Goal: Navigation & Orientation: Find specific page/section

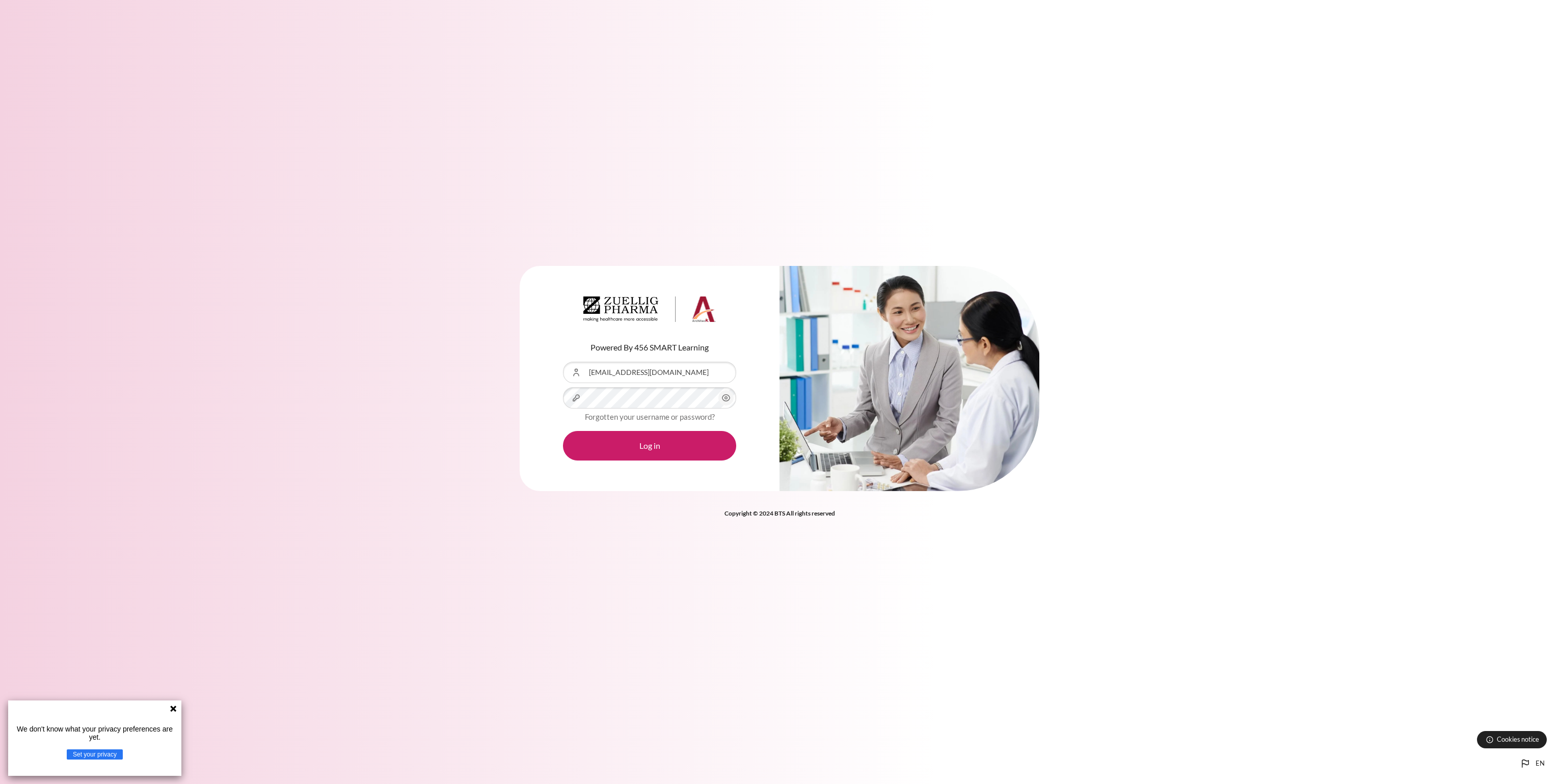
click at [563, 431] on button "Log in" at bounding box center [649, 445] width 173 height 30
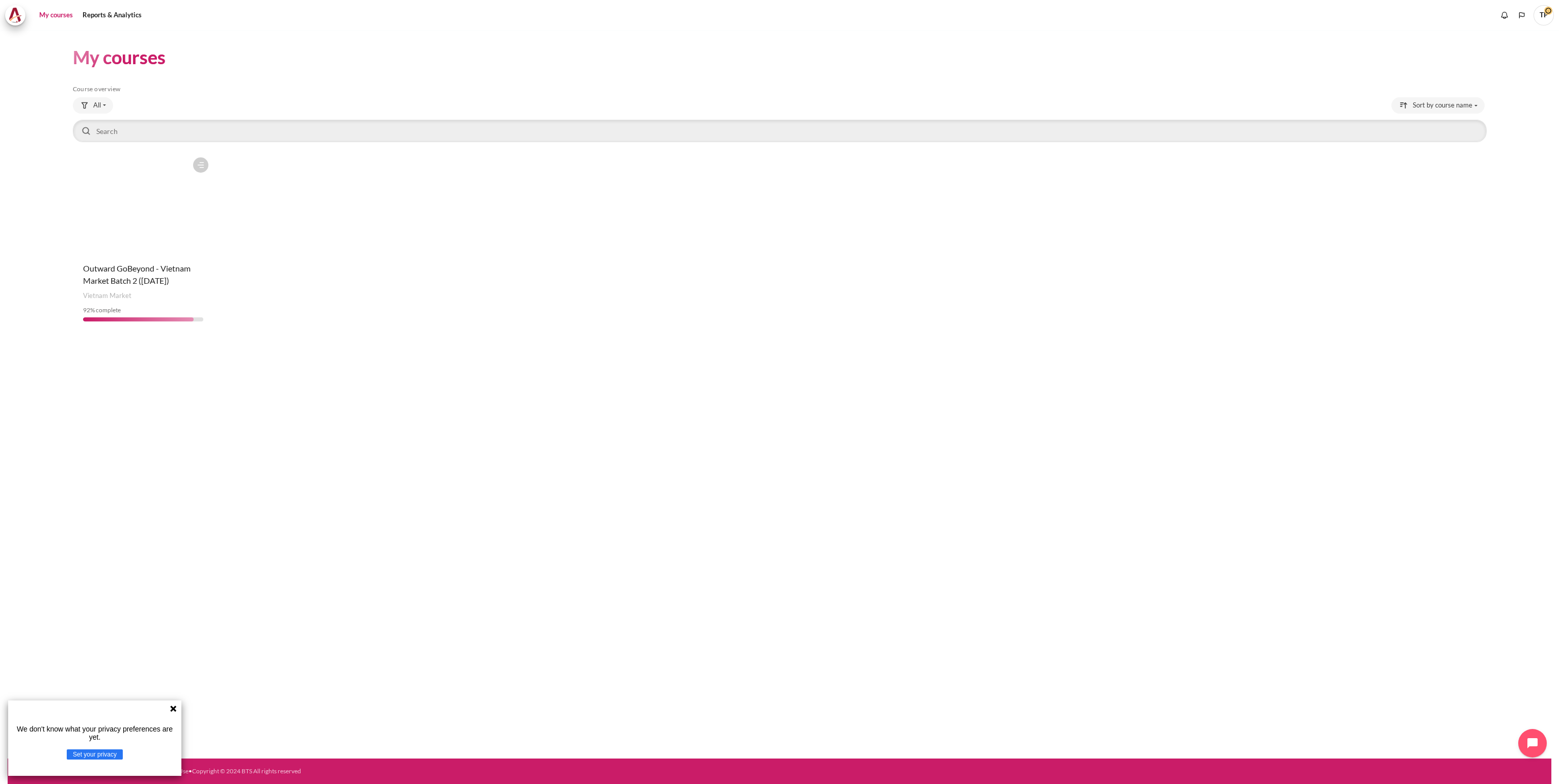
click at [133, 247] on figure "Content" at bounding box center [143, 203] width 140 height 102
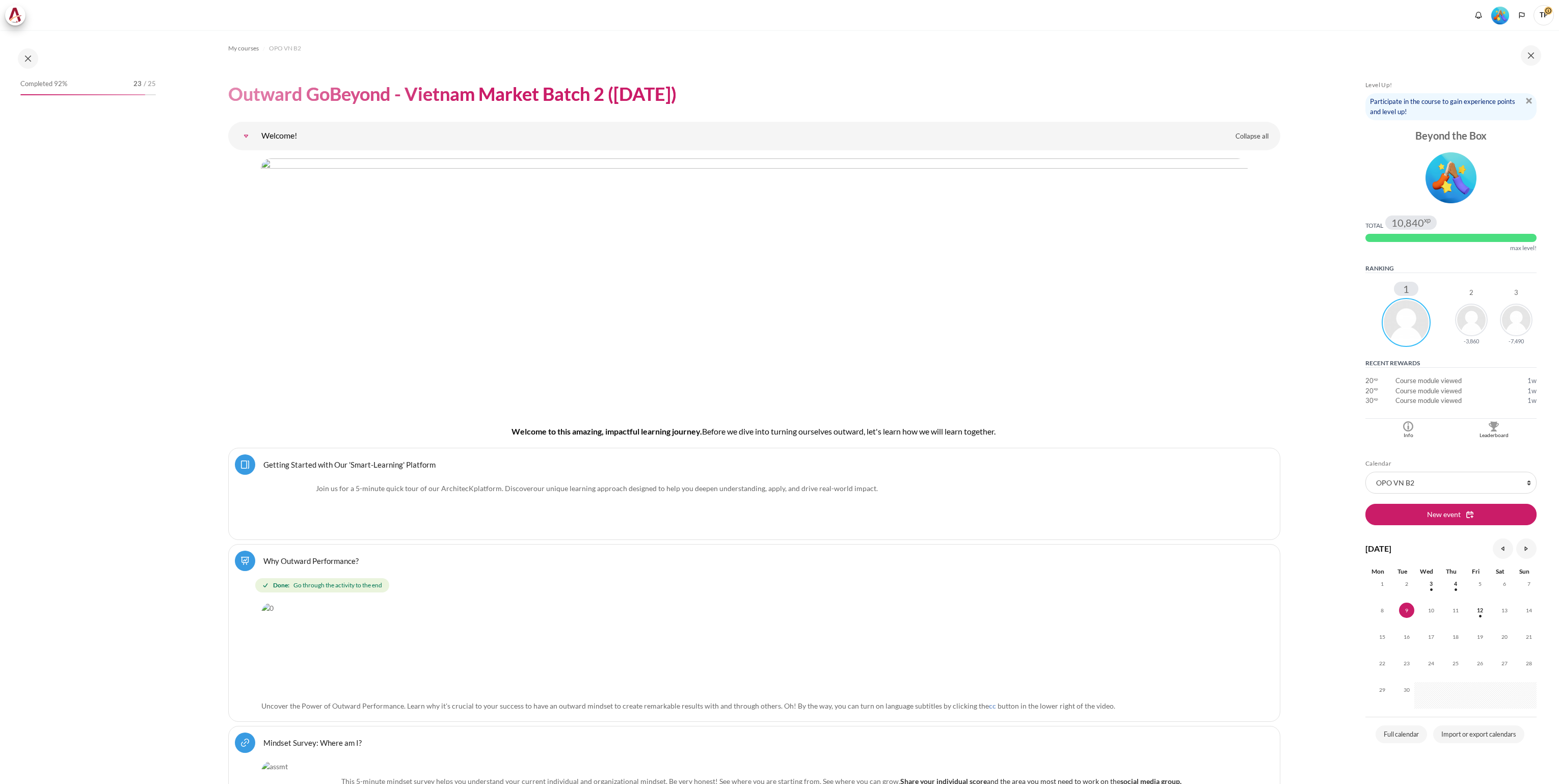
click at [1488, 434] on div "Leaderboard" at bounding box center [1494, 435] width 80 height 8
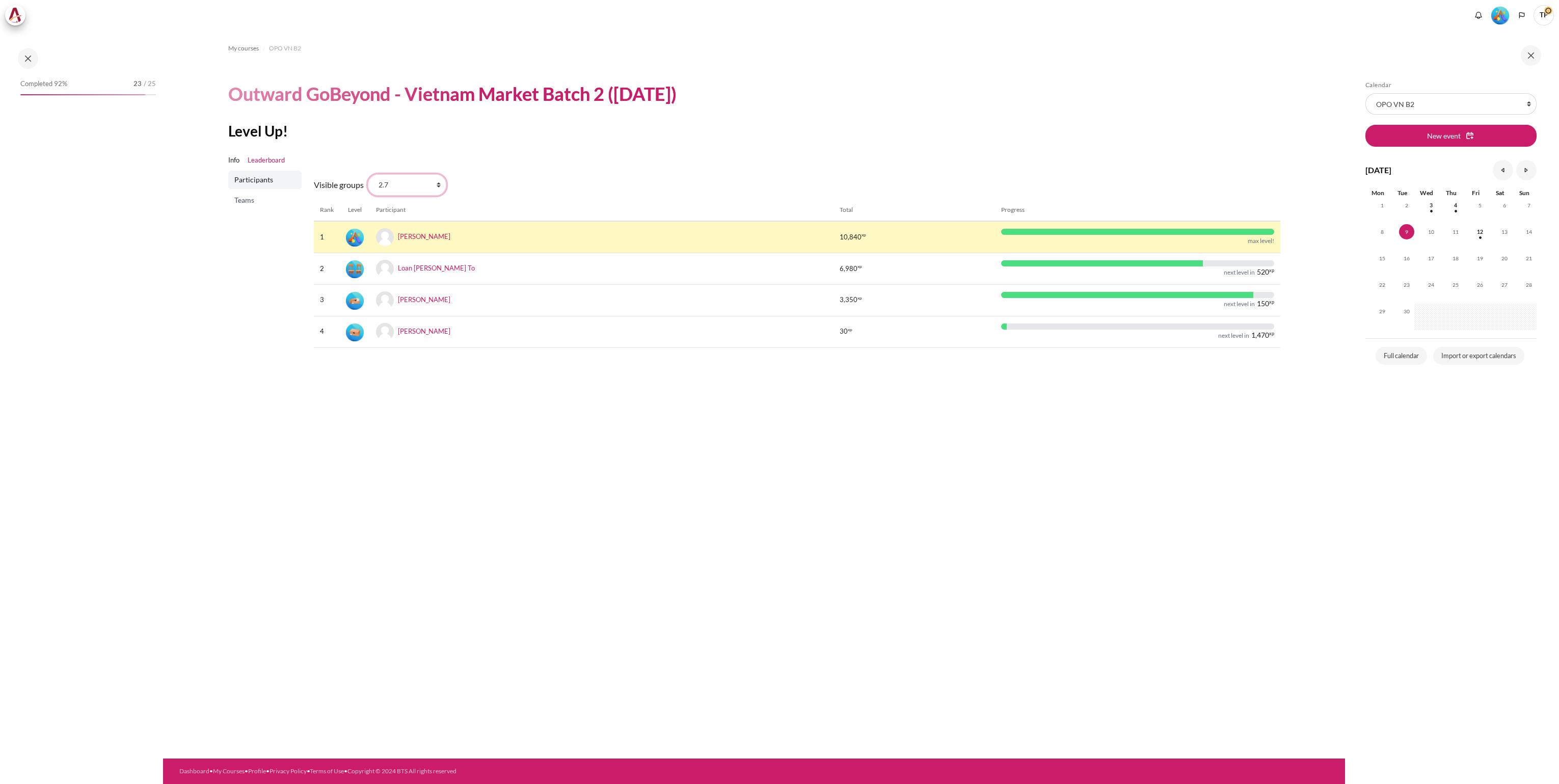
click at [438, 189] on select "All participants 2.7 2.1 2.2 2.3 2.4 2.5 2.6 2.8" at bounding box center [407, 185] width 79 height 21
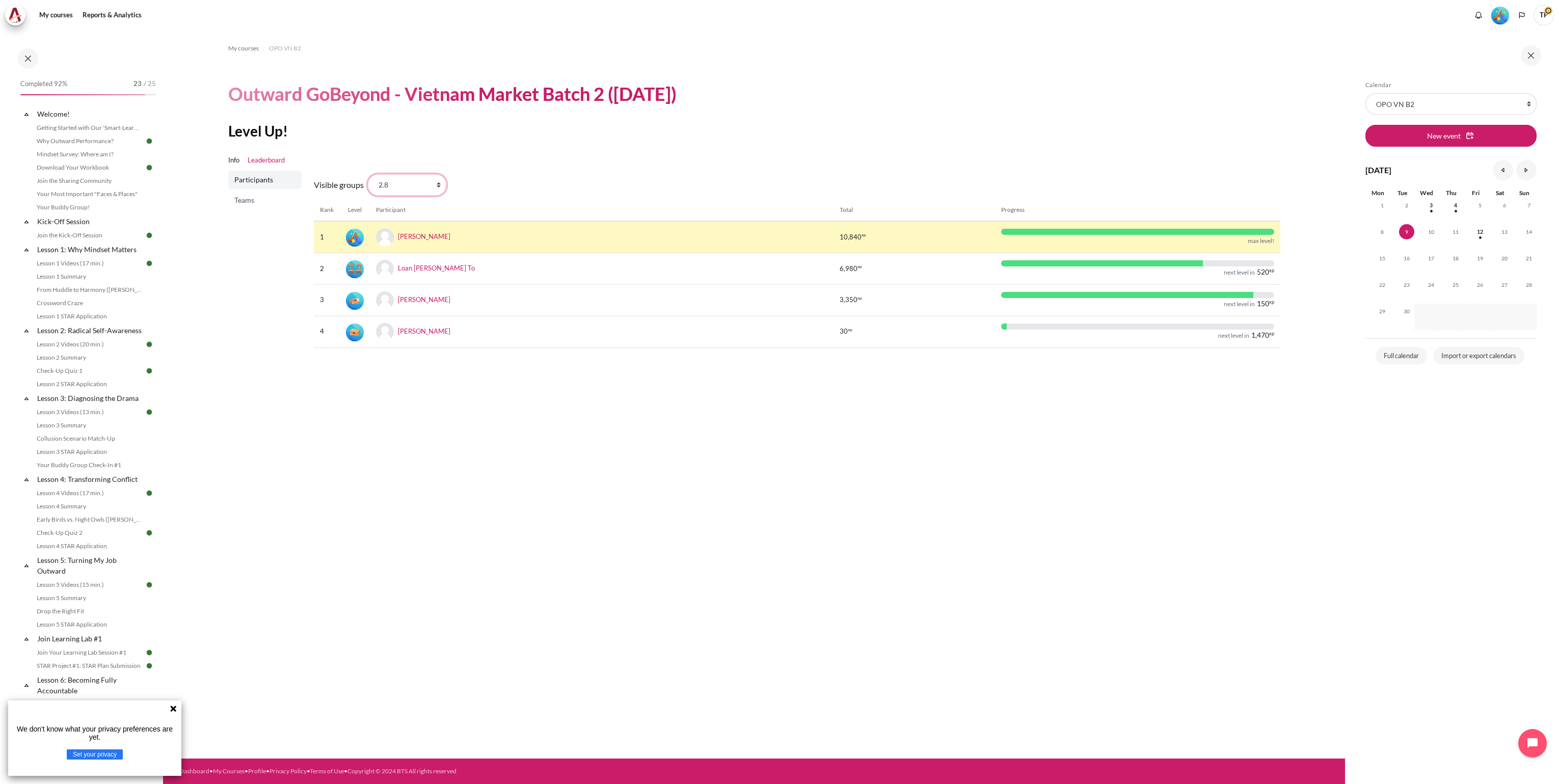
click at [368, 174] on select "All participants 2.7 2.1 2.2 2.3 2.4 2.5 2.6 2.8" at bounding box center [407, 185] width 79 height 21
click at [438, 185] on select "All participants 2.7 2.1 2.2 2.3 2.4 2.5 2.6 2.8" at bounding box center [407, 185] width 79 height 21
select select "4949"
click at [368, 174] on select "All participants 2.7 2.1 2.2 2.3 2.4 2.5 2.6 2.8" at bounding box center [407, 185] width 79 height 21
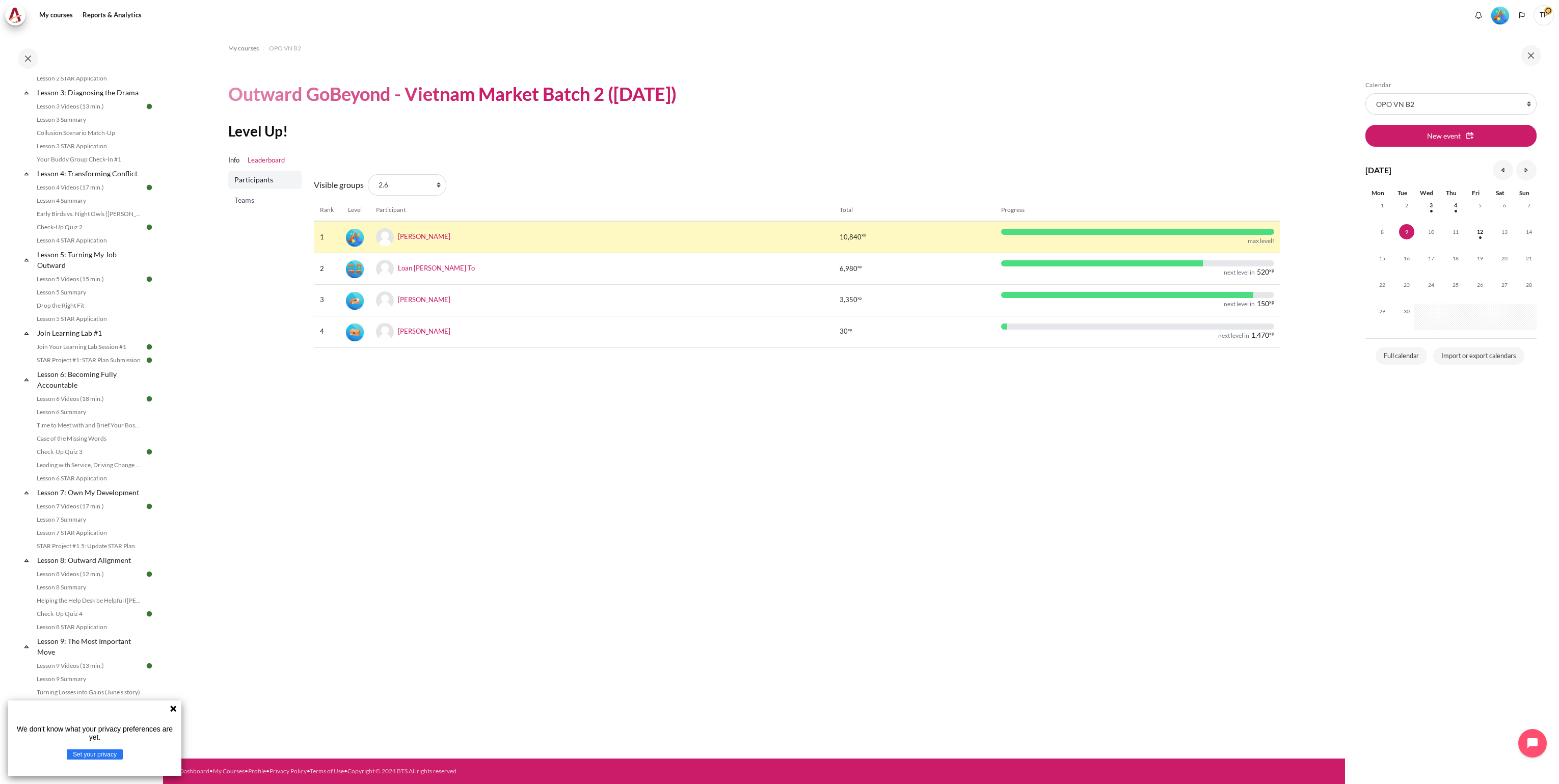
drag, startPoint x: 173, startPoint y: 711, endPoint x: 202, endPoint y: 700, distance: 31.0
click at [173, 711] on icon at bounding box center [172, 708] width 8 height 8
click at [232, 162] on link "Info" at bounding box center [234, 160] width 11 height 10
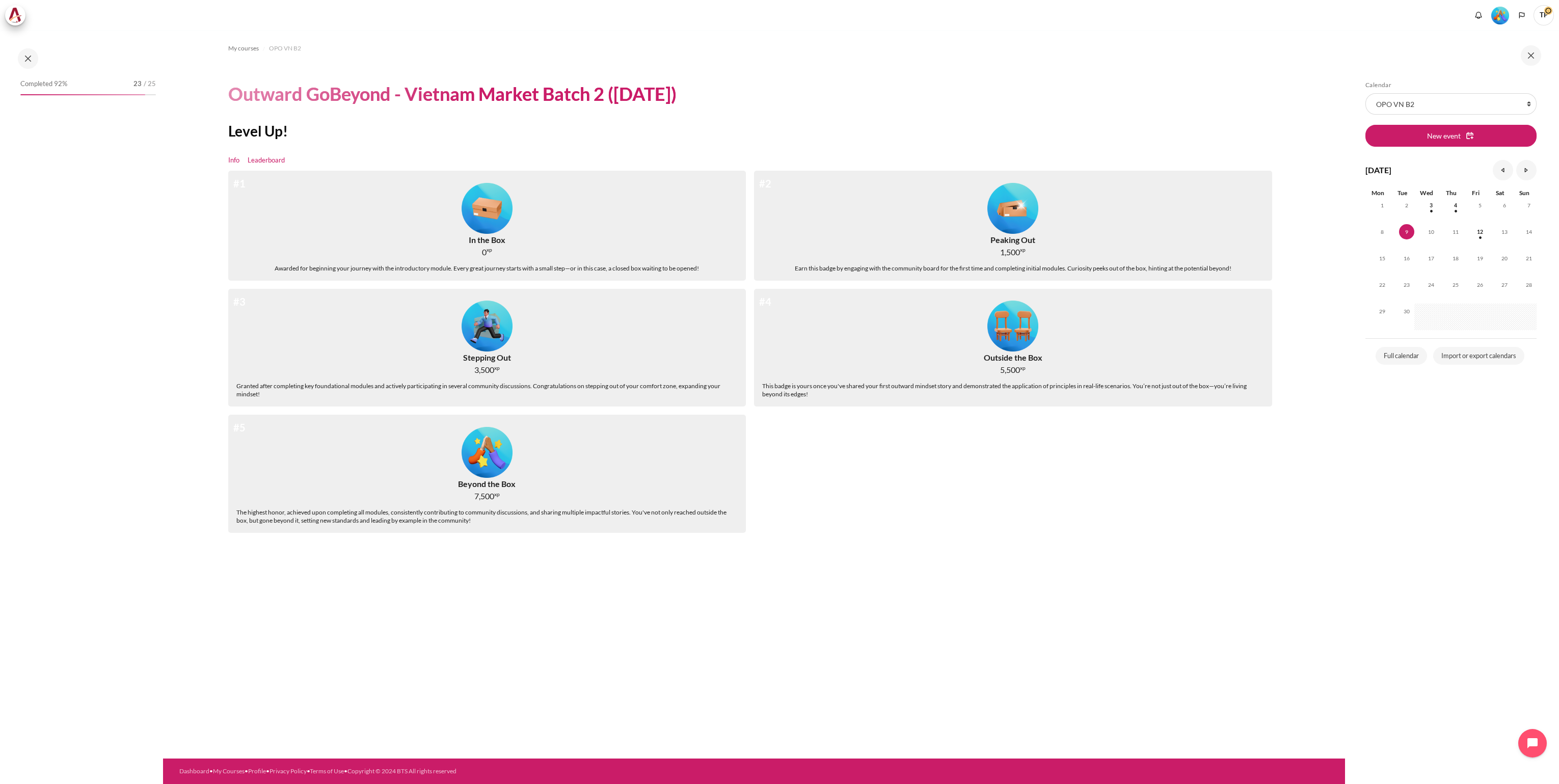
click at [272, 161] on link "Leaderboard" at bounding box center [266, 160] width 37 height 10
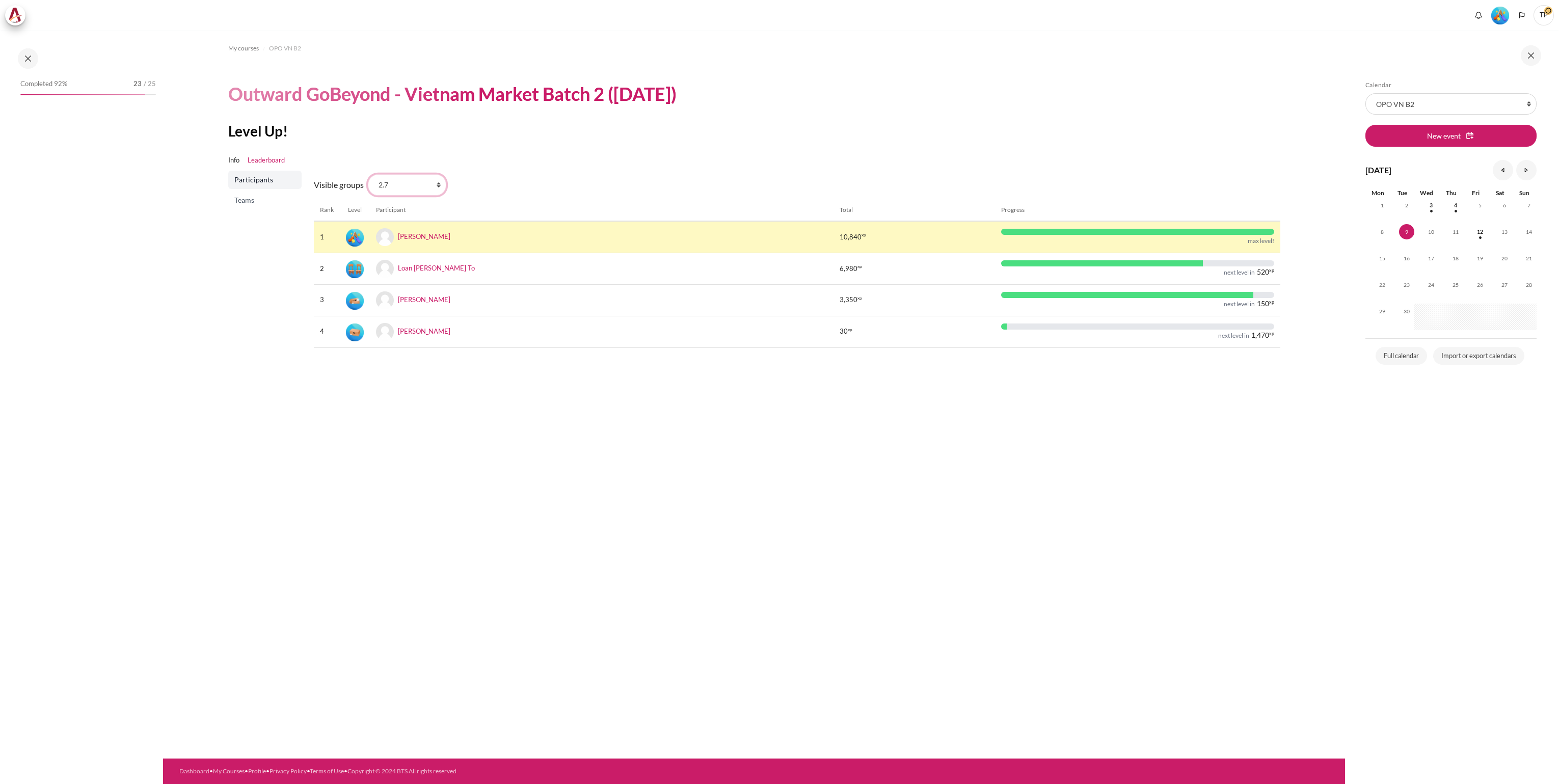
click at [436, 188] on select "All participants 2.7 2.1 2.2 2.3 2.4 2.5 2.6 2.8" at bounding box center [407, 185] width 79 height 21
click at [368, 174] on select "All participants 2.7 2.1 2.2 2.3 2.4 2.5 2.6 2.8" at bounding box center [407, 185] width 79 height 21
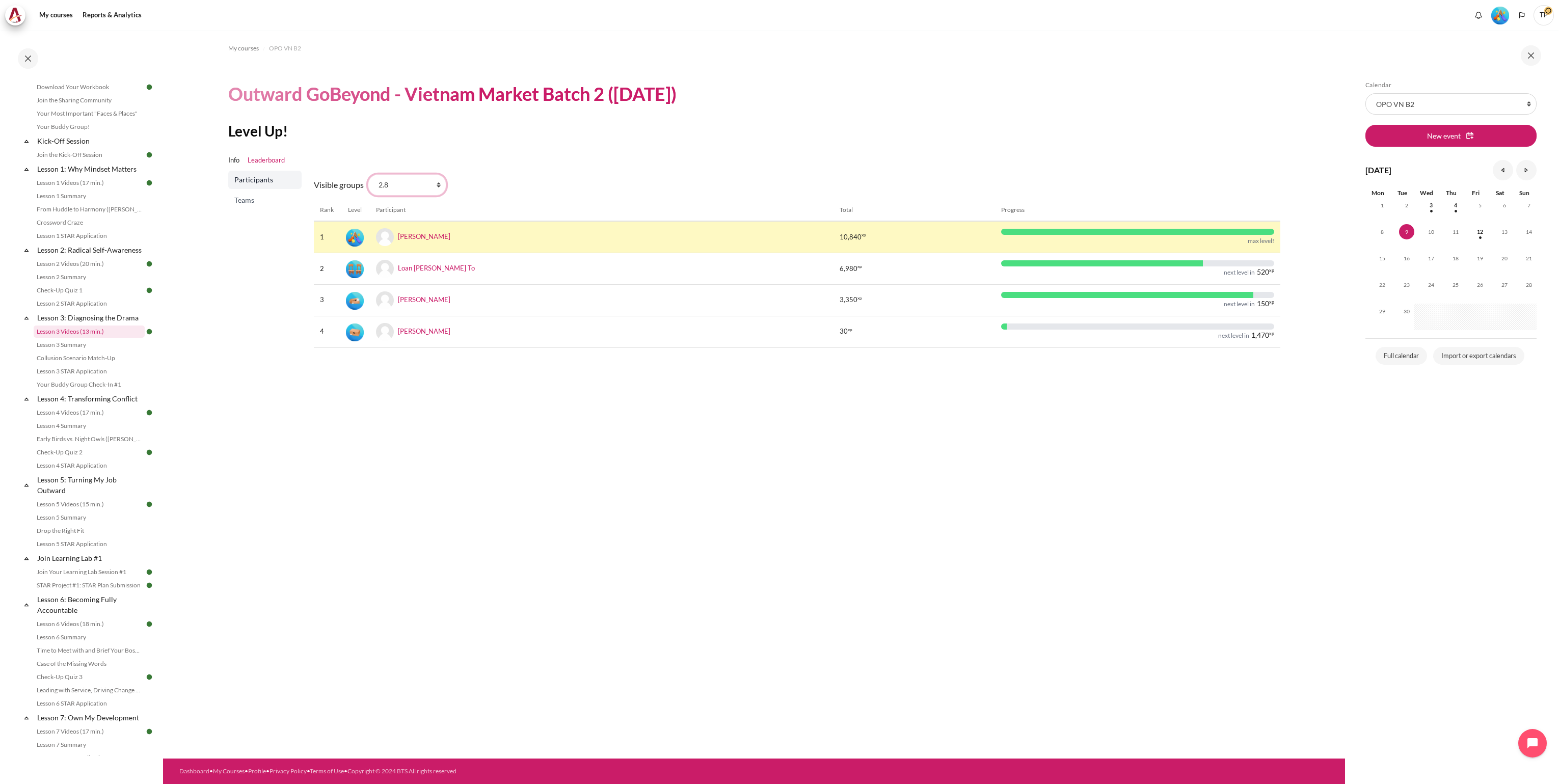
scroll to position [153, 0]
click at [438, 188] on select "All participants 2.7 2.1 2.2 2.3 2.4 2.5 2.6 2.8" at bounding box center [407, 185] width 79 height 21
select select "4949"
click at [368, 174] on select "All participants 2.7 2.1 2.2 2.3 2.4 2.5 2.6 2.8" at bounding box center [407, 185] width 79 height 21
click at [71, 318] on link "Your Buddy Group Check-In #1" at bounding box center [90, 312] width 111 height 12
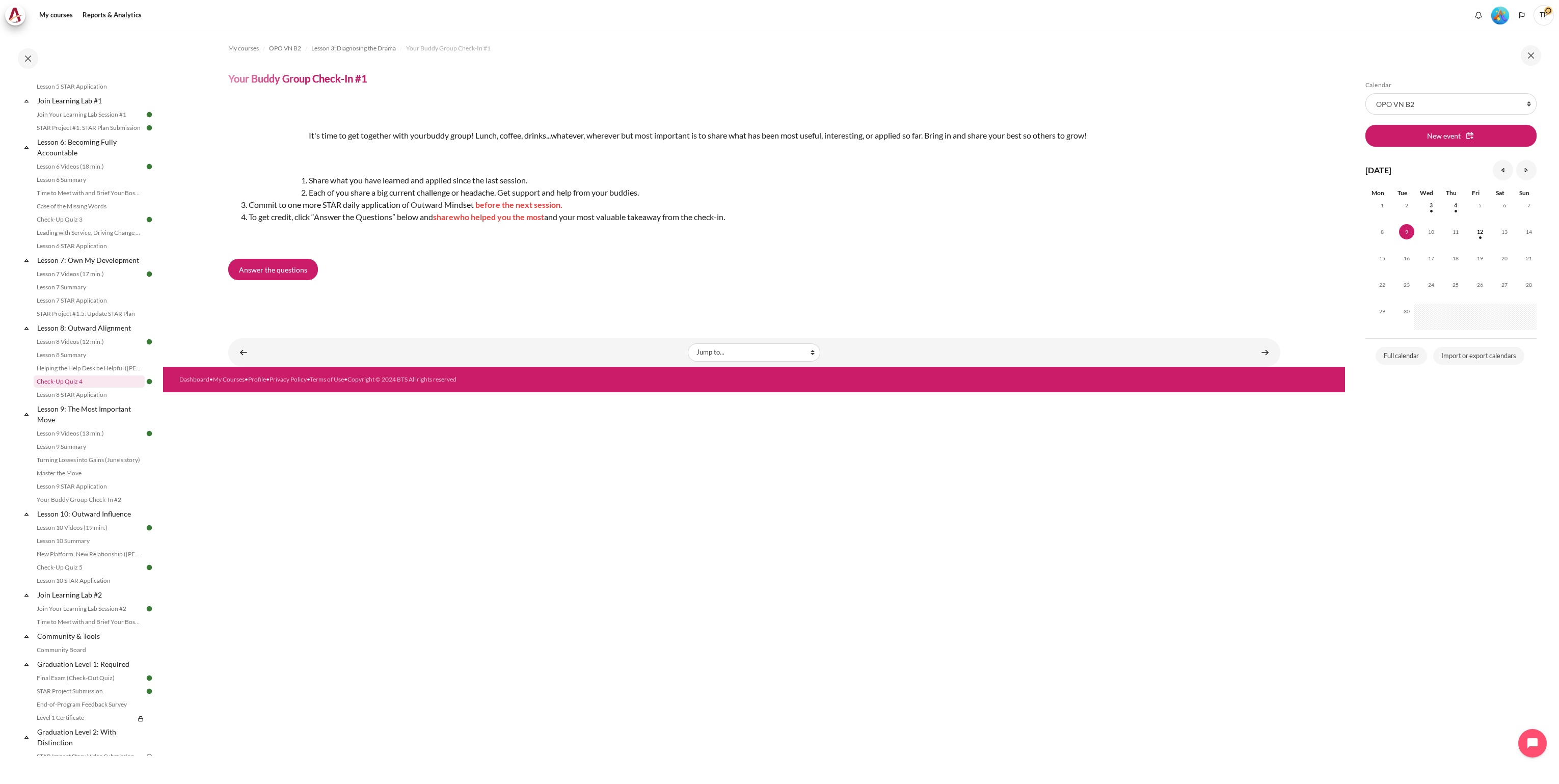
scroll to position [539, 0]
